Goal: Book appointment/travel/reservation

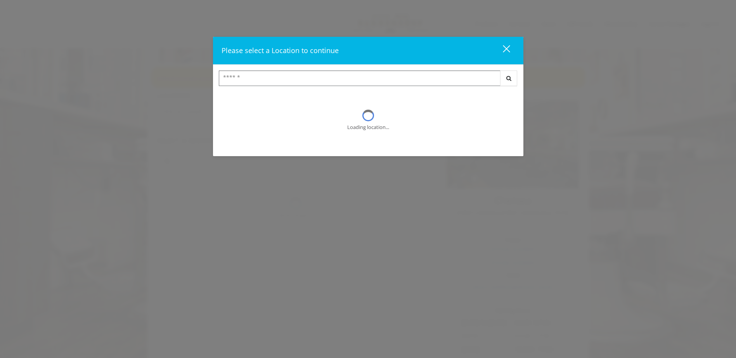
click at [317, 85] on input "Search Center" at bounding box center [360, 79] width 282 height 16
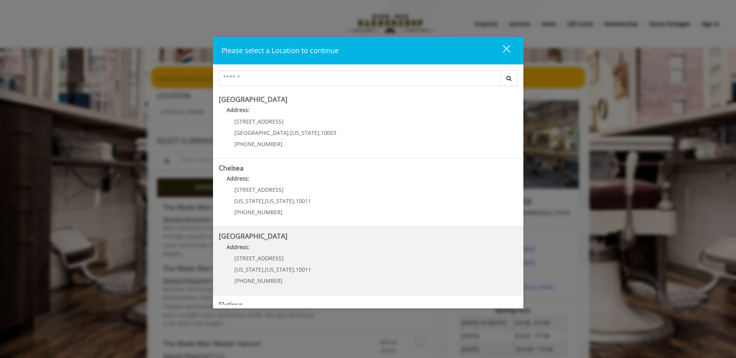
click at [309, 242] on Street "Chelsea 15th Street Address: 267 W 15th St New York , New York , 10011 (646) 85…" at bounding box center [368, 261] width 299 height 57
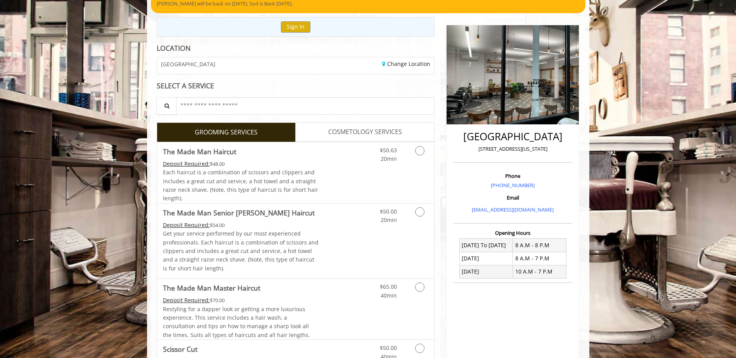
scroll to position [78, 0]
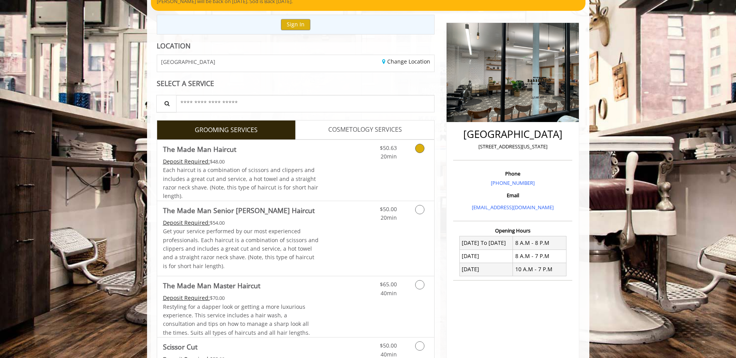
click at [308, 177] on span "Each haircut is a combination of scissors and clippers and includes a great cut…" at bounding box center [240, 182] width 155 height 33
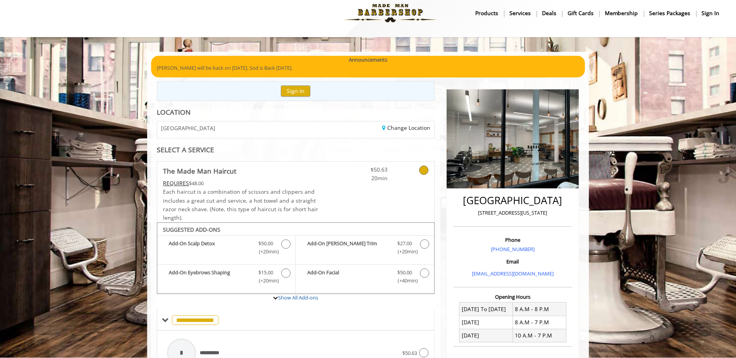
scroll to position [0, 0]
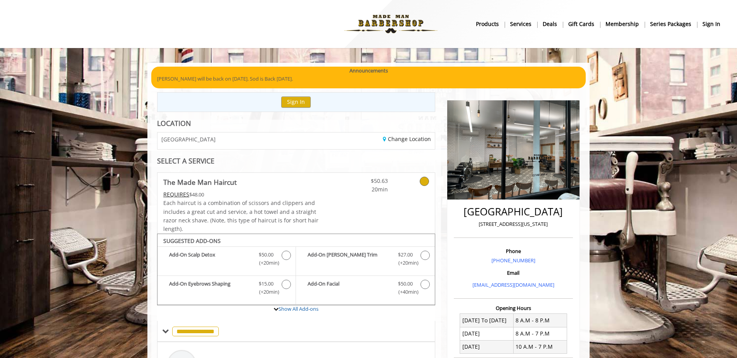
click at [423, 181] on icon at bounding box center [424, 181] width 9 height 9
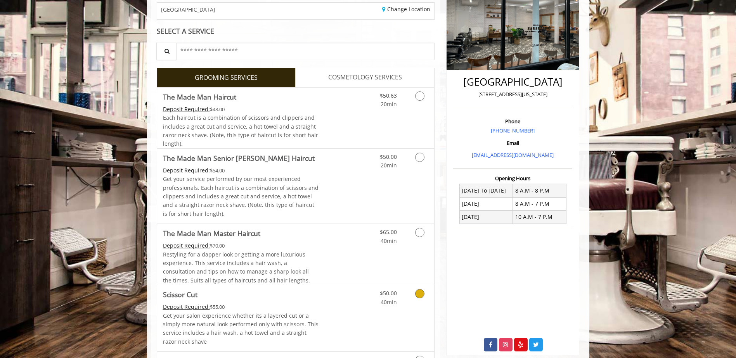
scroll to position [155, 0]
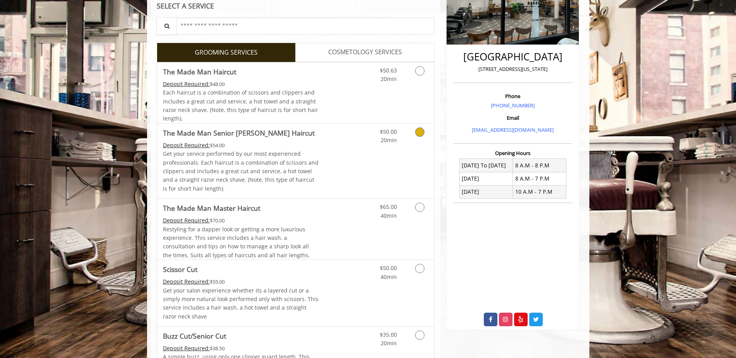
click at [412, 150] on div "$50.00 20min" at bounding box center [398, 161] width 69 height 75
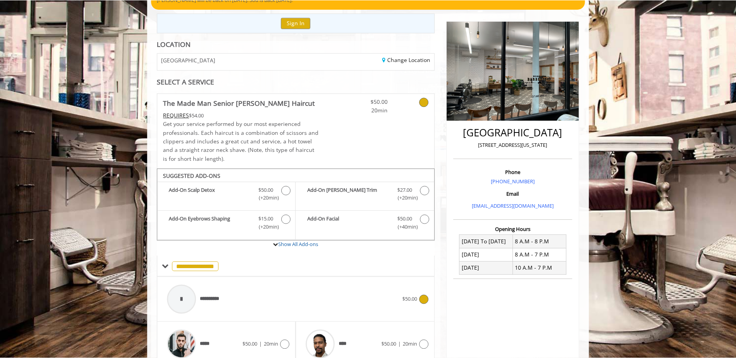
scroll to position [50, 0]
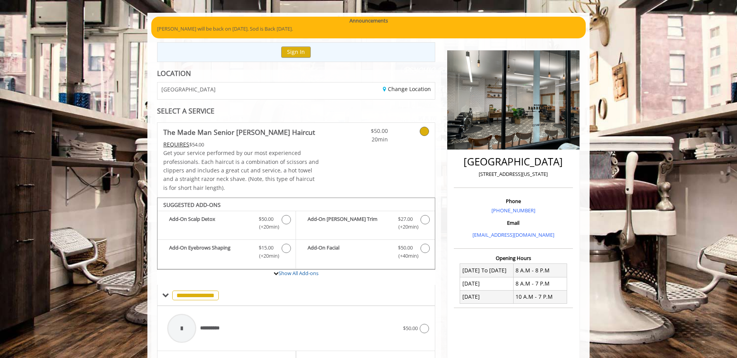
click at [411, 143] on link at bounding box center [413, 133] width 29 height 21
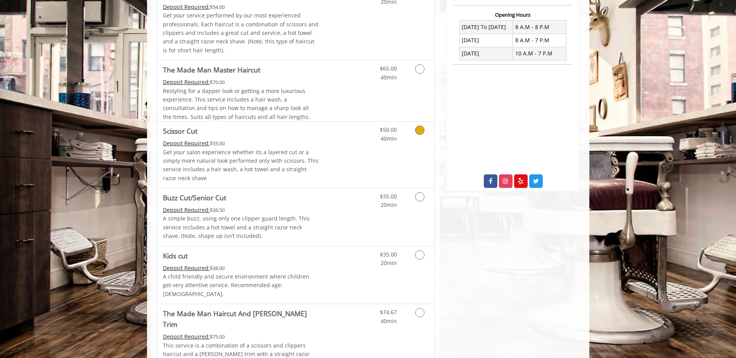
scroll to position [310, 0]
